Goal: Communication & Community: Share content

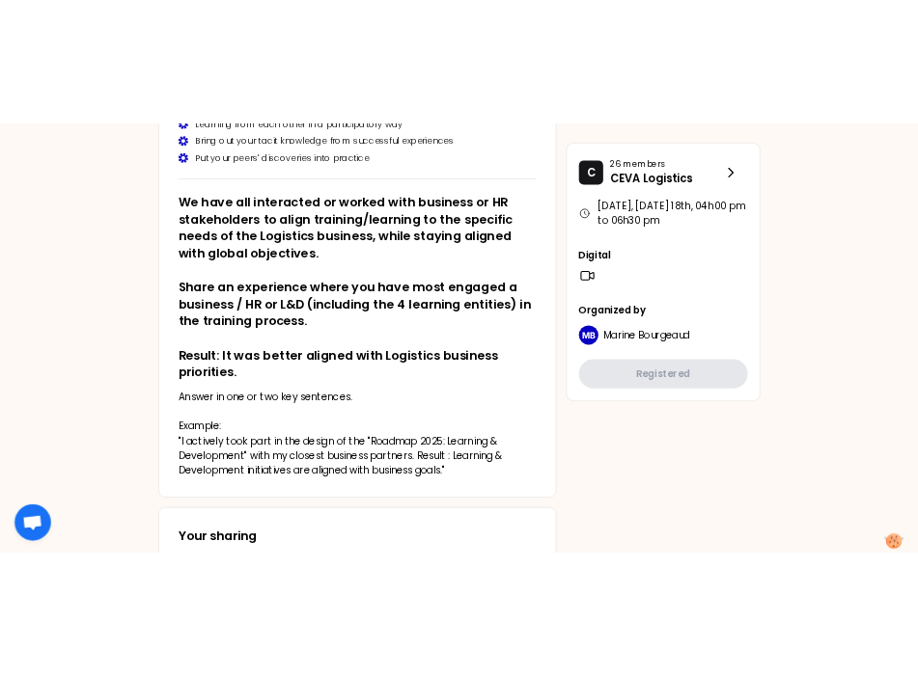
scroll to position [676, 0]
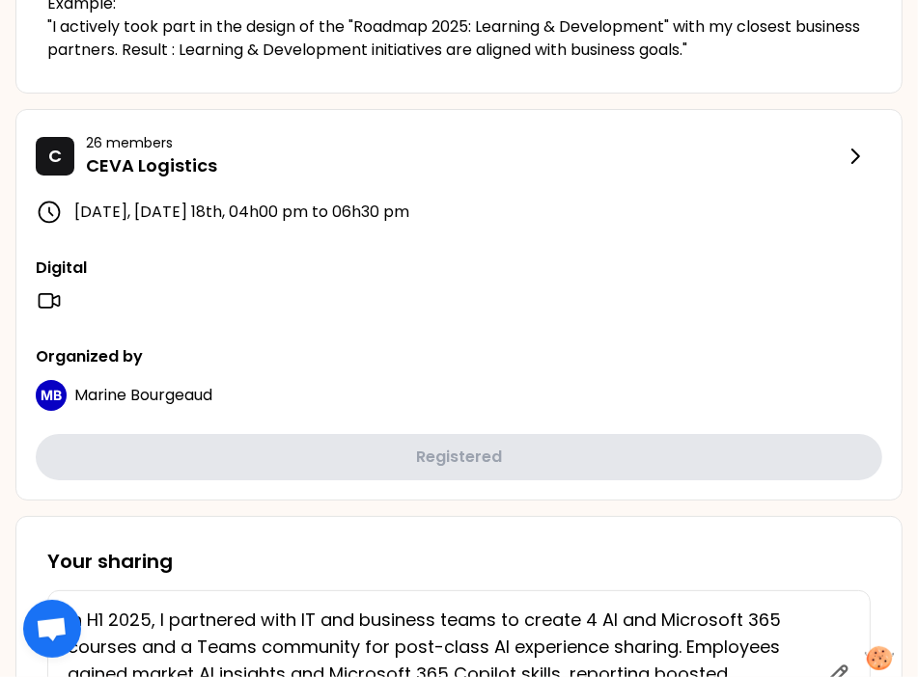
click at [387, 279] on div "Digital" at bounding box center [459, 286] width 846 height 58
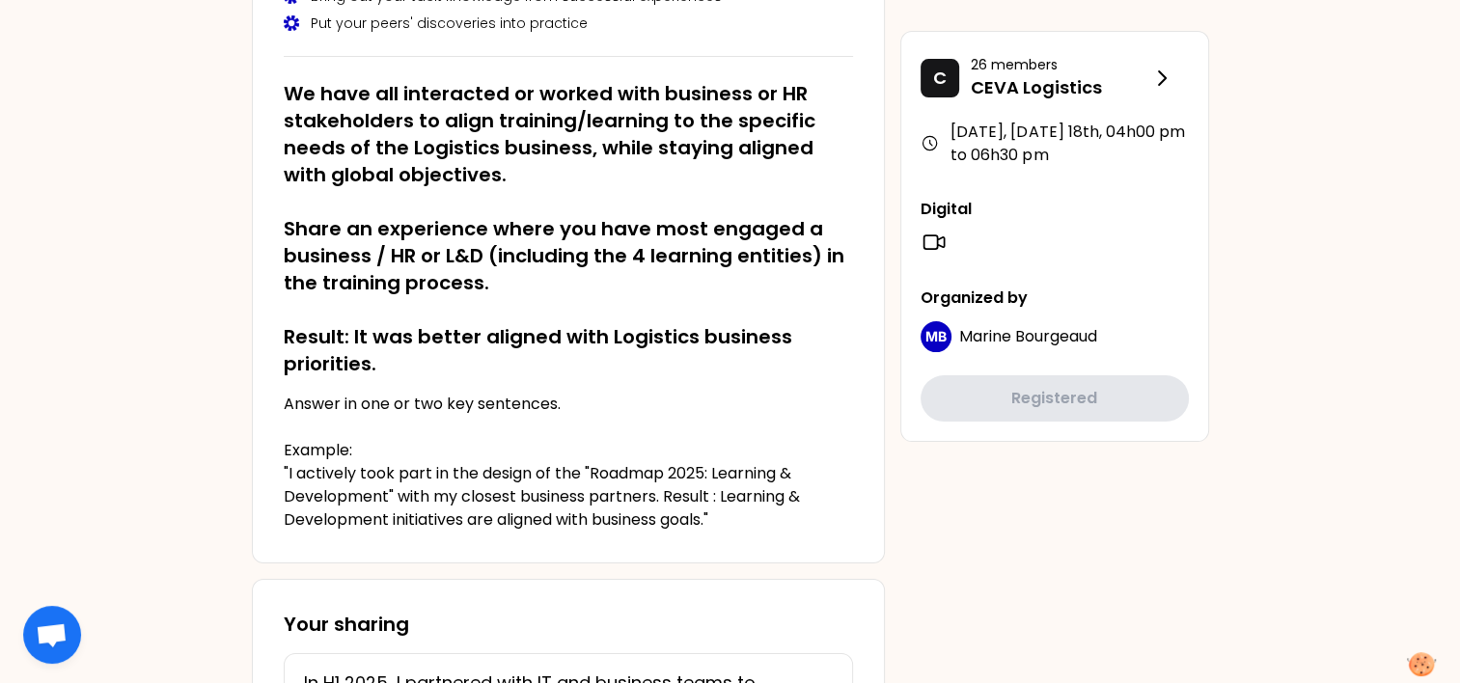
scroll to position [97, 0]
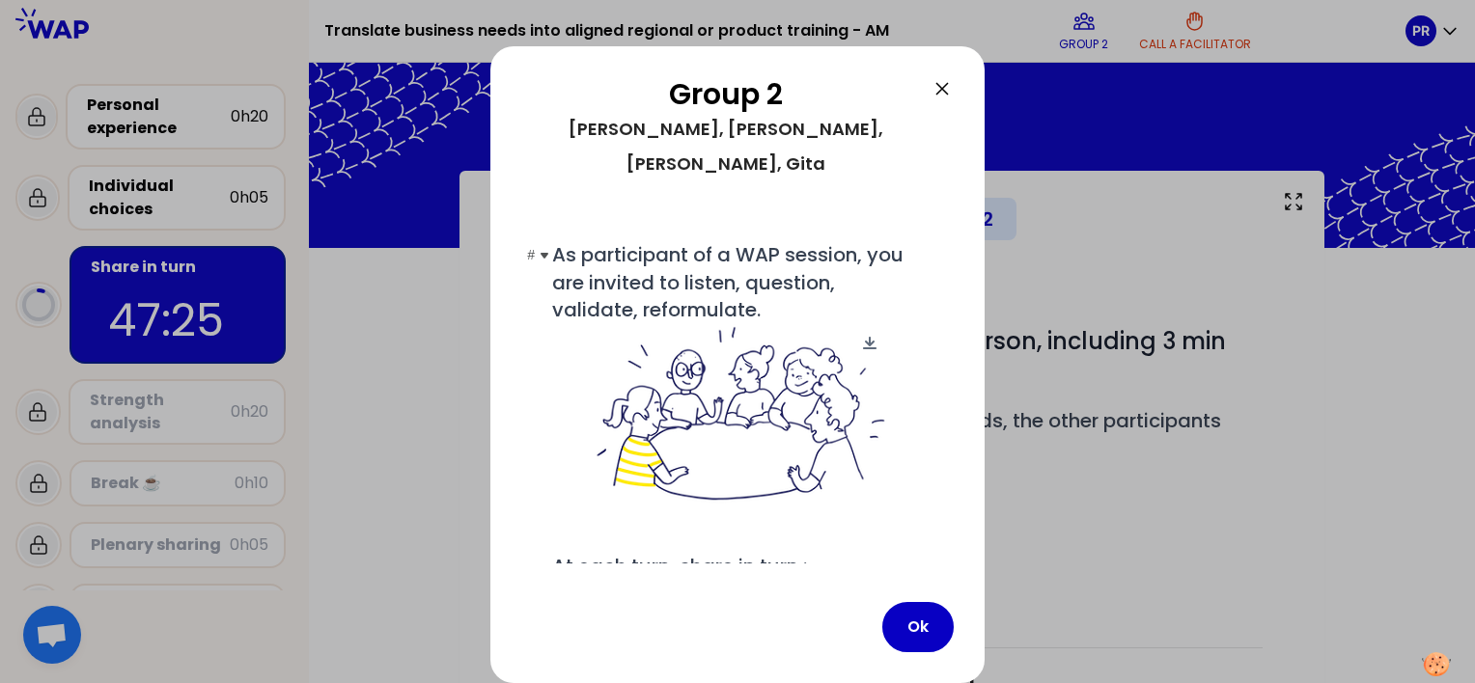
scroll to position [174, 0]
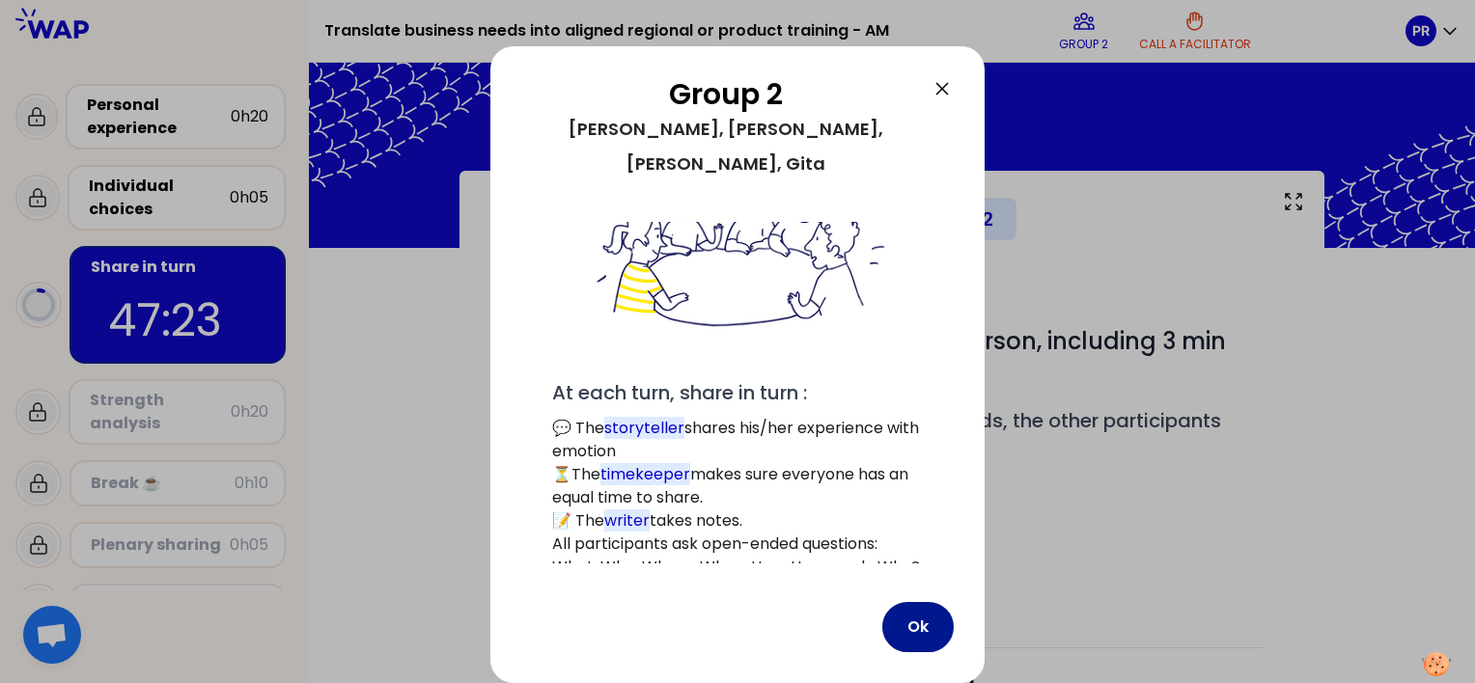
click at [917, 621] on button "Ok" at bounding box center [917, 627] width 71 height 50
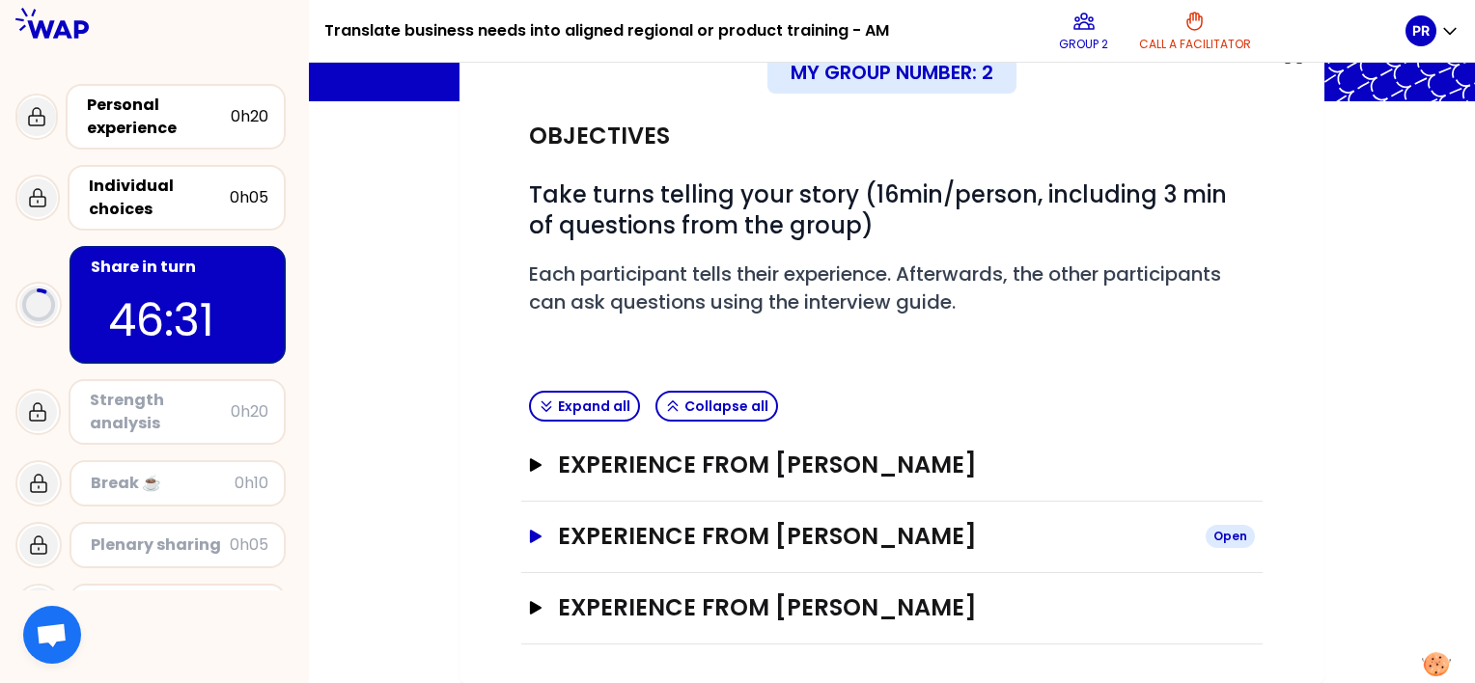
scroll to position [143, 0]
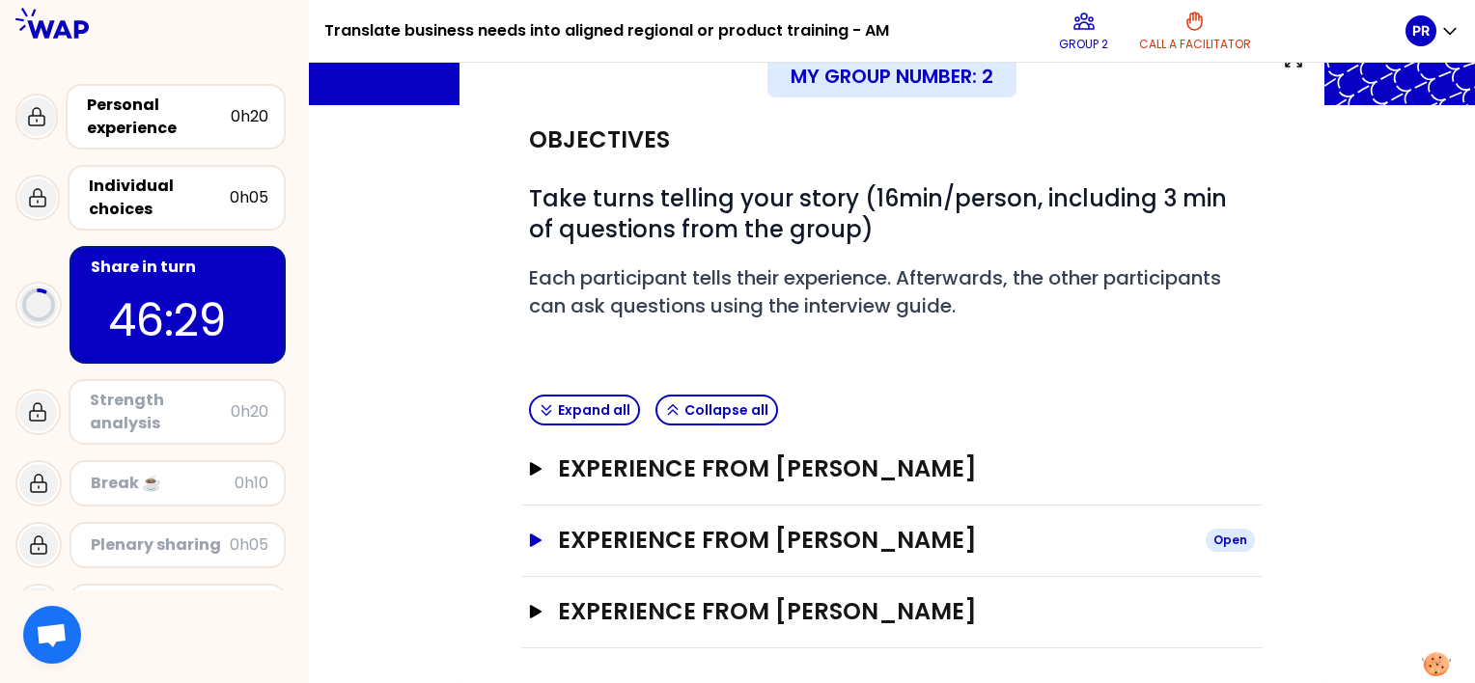
click at [531, 536] on icon "button" at bounding box center [536, 541] width 12 height 14
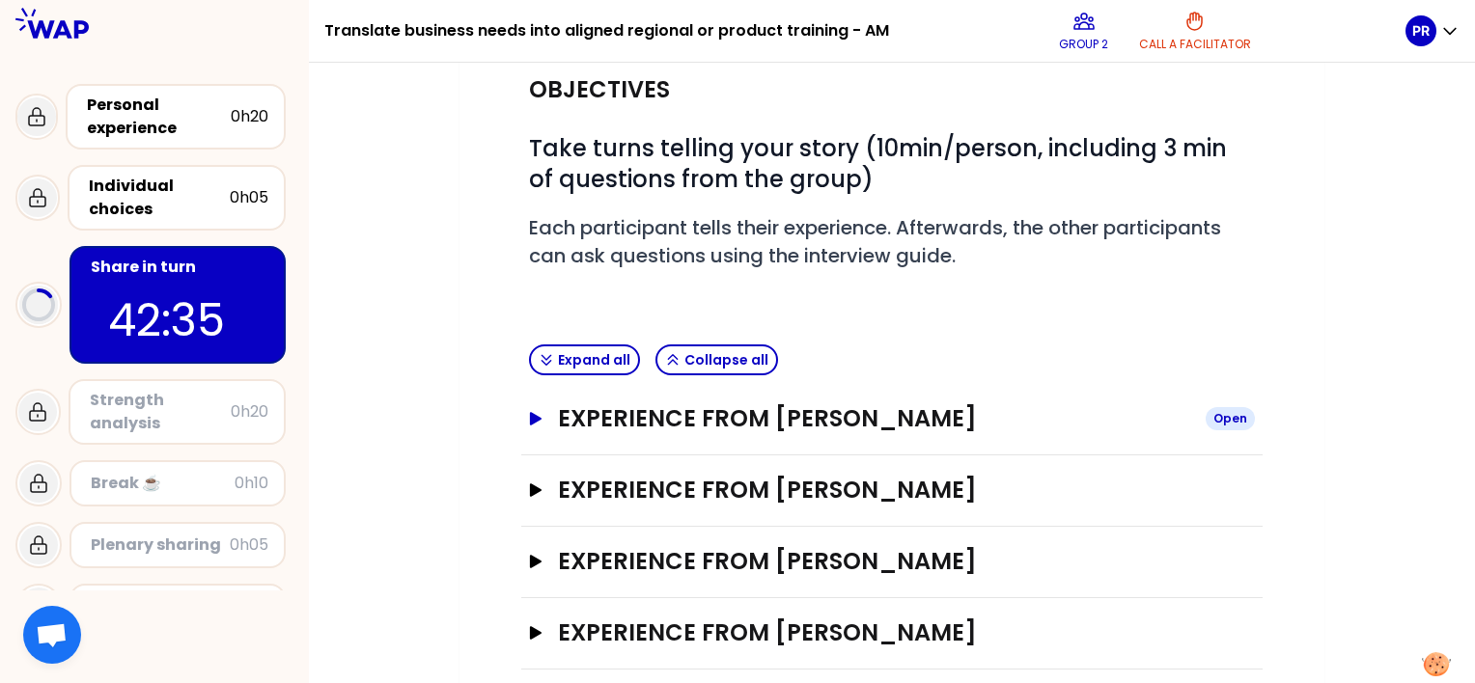
scroll to position [286, 0]
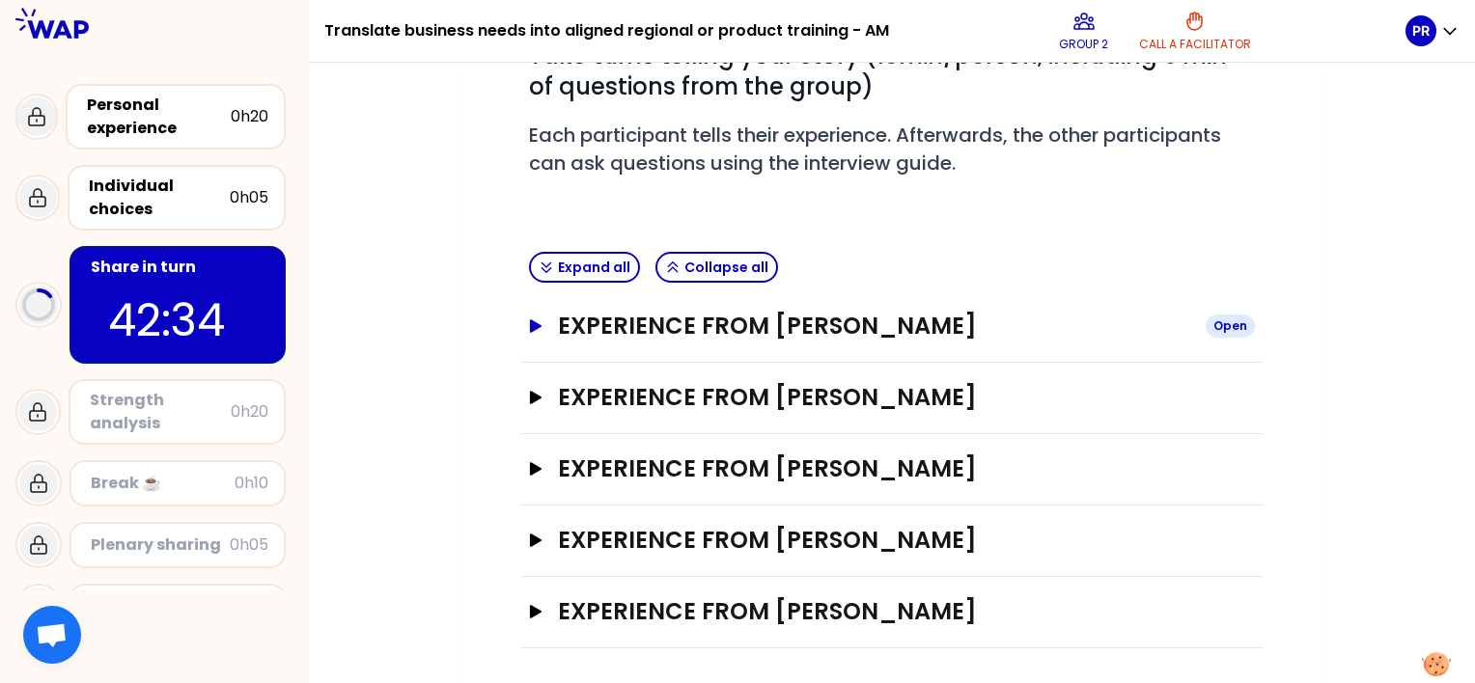
click at [529, 323] on icon "button" at bounding box center [535, 326] width 15 height 14
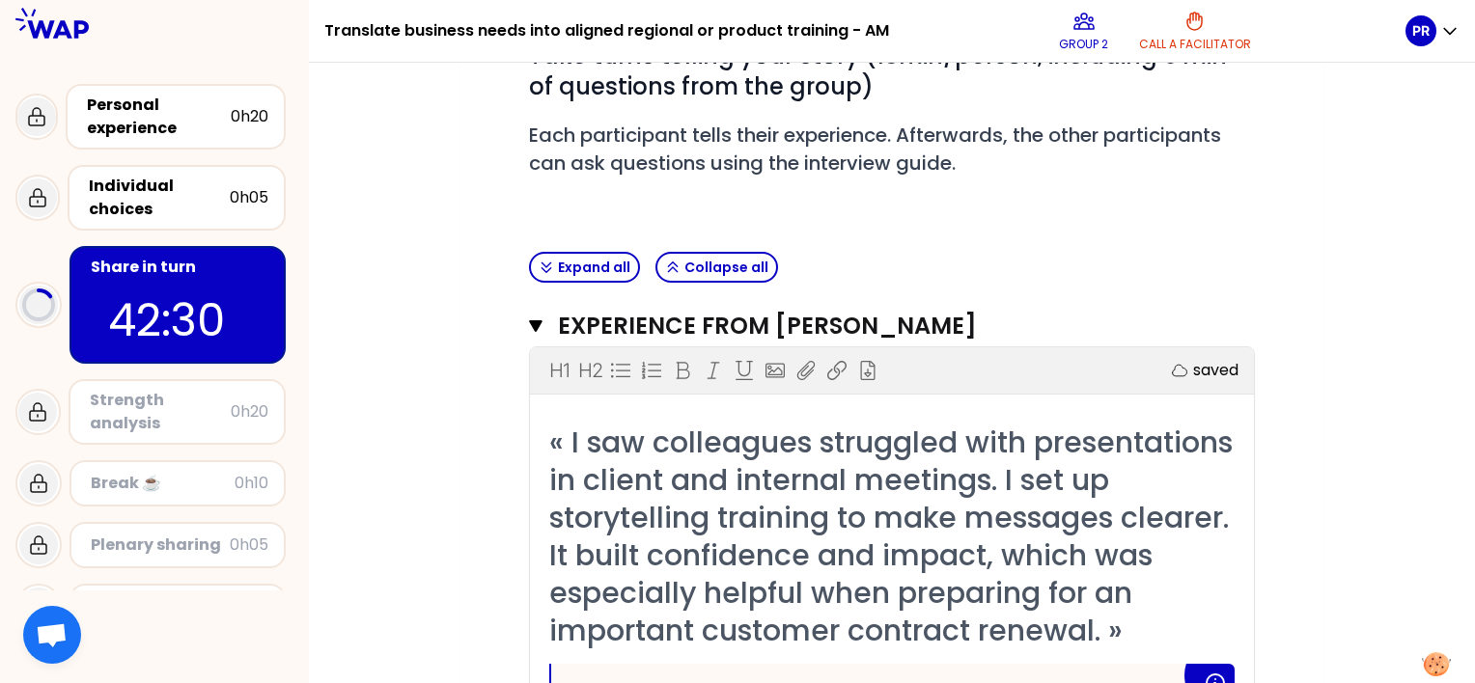
scroll to position [382, 0]
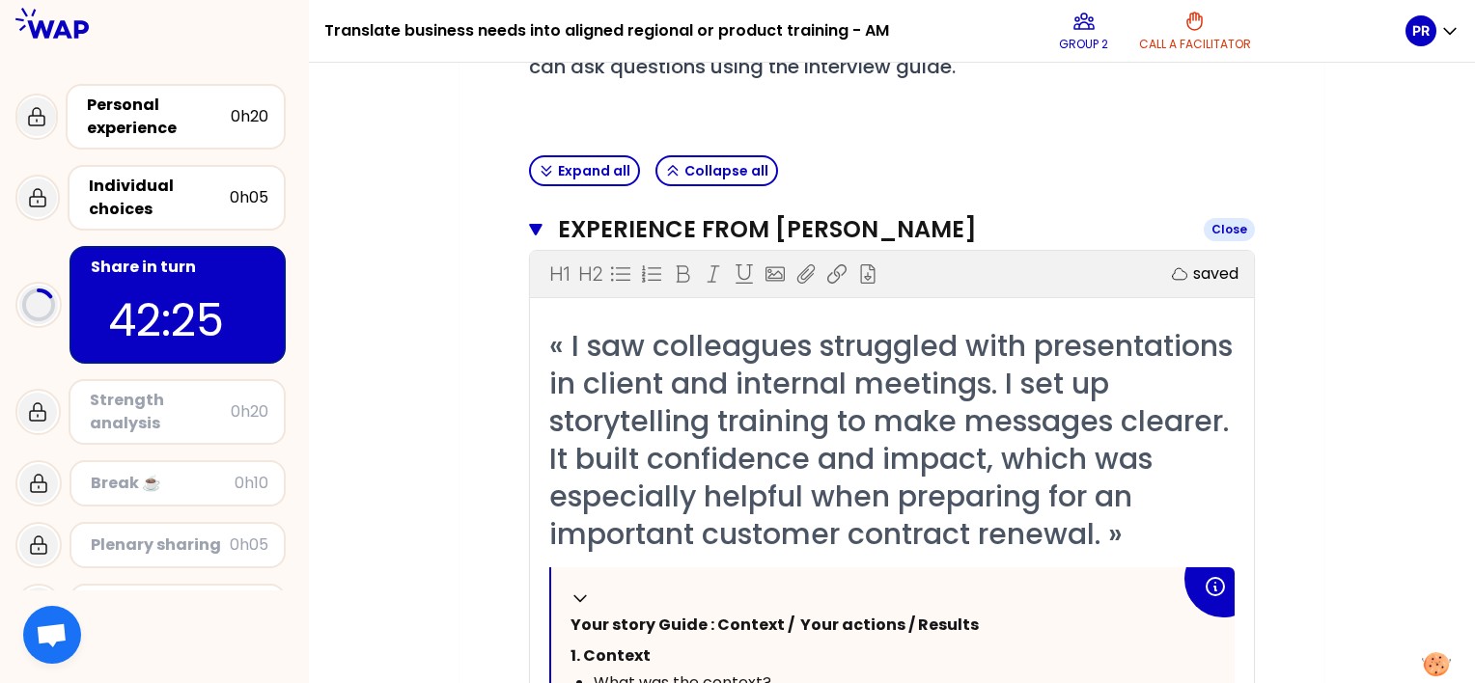
click at [529, 227] on icon "button" at bounding box center [536, 229] width 14 height 15
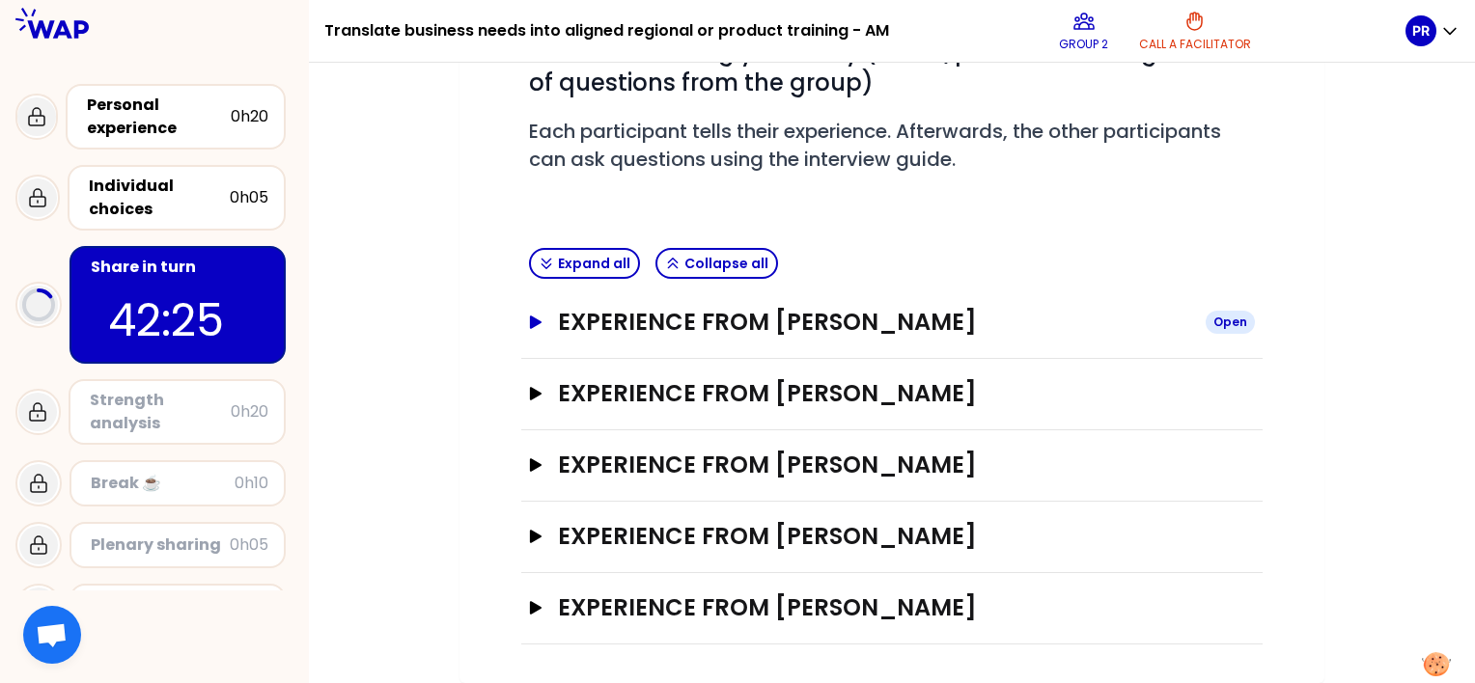
scroll to position [286, 0]
